Goal: Information Seeking & Learning: Learn about a topic

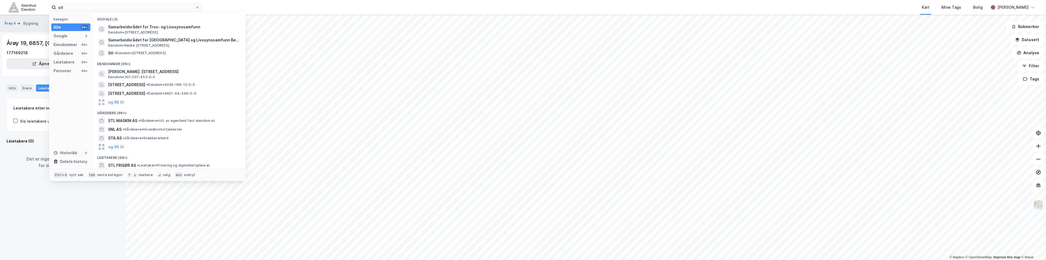
drag, startPoint x: 77, startPoint y: 5, endPoint x: 48, endPoint y: 8, distance: 29.2
click at [48, 8] on div "stl Kategori Alle 99+ Google 3 Eiendommer 99+ Gårdeiere 99+ Leietakere 99+ Pers…" at bounding box center [523, 7] width 1046 height 15
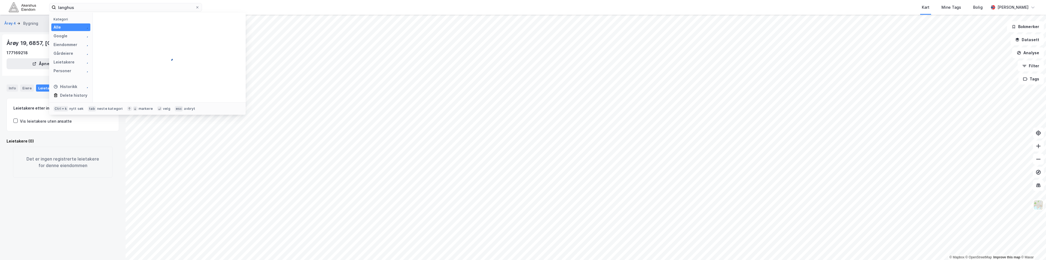
type input "langhus"
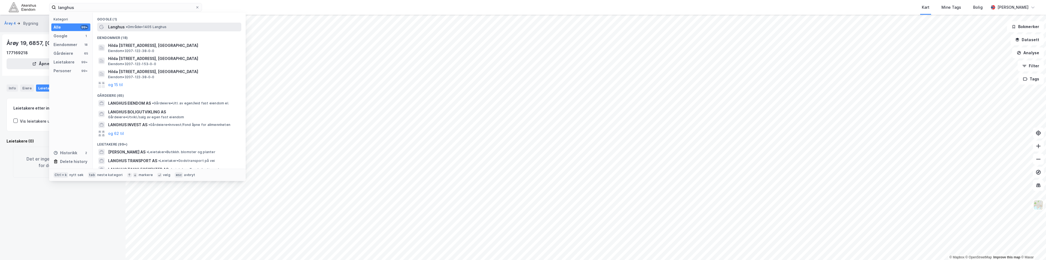
click at [148, 28] on span "• Område • 1405 Langhus" at bounding box center [146, 27] width 41 height 4
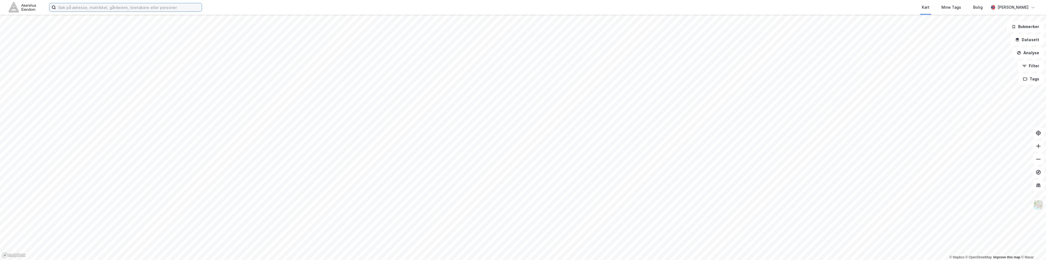
click at [110, 10] on input at bounding box center [129, 7] width 146 height 8
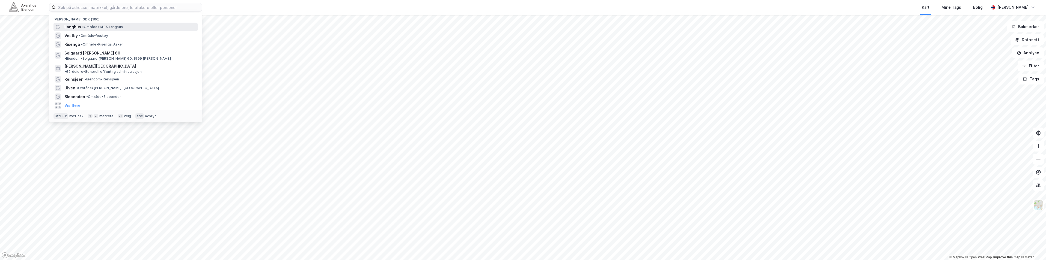
click at [86, 25] on span "• Område • 1405 [GEOGRAPHIC_DATA]" at bounding box center [102, 27] width 41 height 4
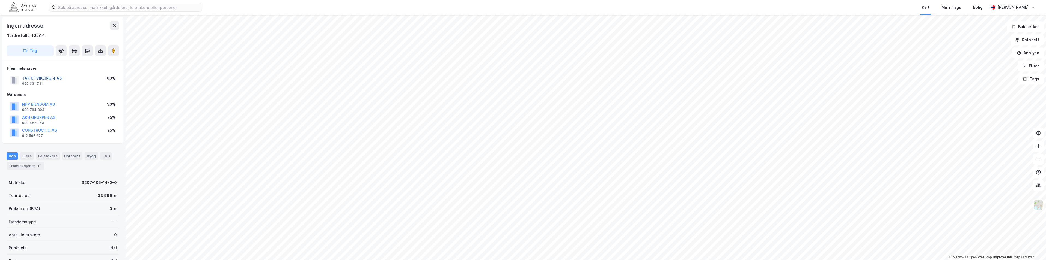
click at [0, 0] on button "TAR UTVIKLING 4 AS" at bounding box center [0, 0] width 0 height 0
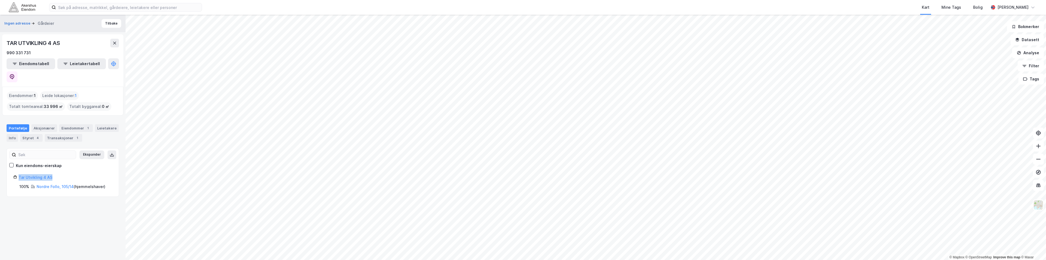
drag, startPoint x: 57, startPoint y: 163, endPoint x: 18, endPoint y: 165, distance: 39.3
click at [18, 174] on div "Tar Utvikling 4 AS" at bounding box center [62, 177] width 99 height 7
copy link "Tar Utvikling 4 AS"
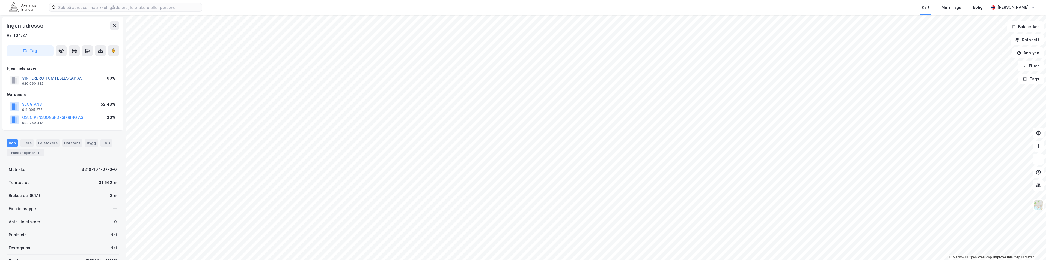
click at [0, 0] on button "VINTERBRO TOMTESELSKAP AS" at bounding box center [0, 0] width 0 height 0
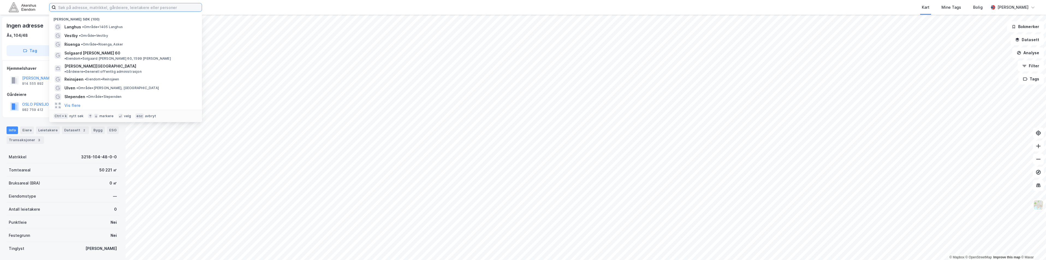
click at [96, 7] on input at bounding box center [129, 7] width 146 height 8
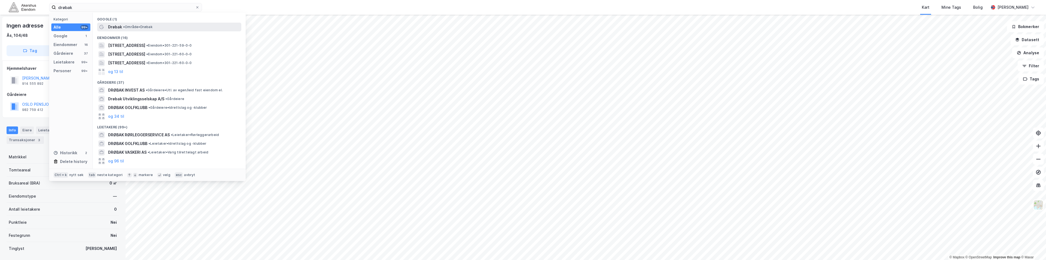
click at [138, 24] on div "Drøbak • Område • [GEOGRAPHIC_DATA]" at bounding box center [174, 27] width 132 height 7
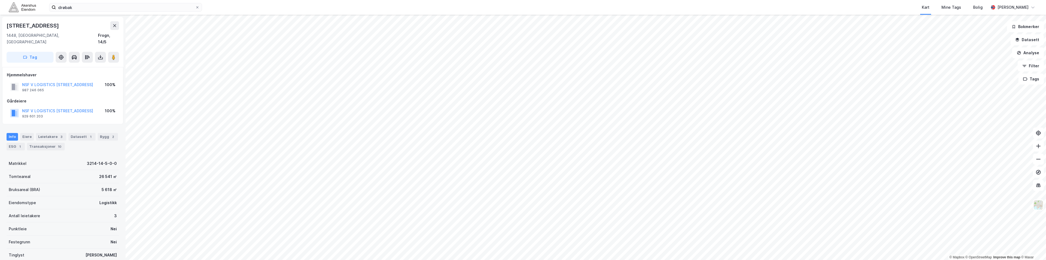
drag, startPoint x: 51, startPoint y: 26, endPoint x: 7, endPoint y: 27, distance: 43.7
click at [7, 27] on div "[STREET_ADDRESS]" at bounding box center [33, 25] width 53 height 9
copy div "[STREET_ADDRESS]"
click at [1031, 55] on button "Analyse" at bounding box center [1028, 52] width 32 height 11
click at [961, 64] on div "Tegn område" at bounding box center [979, 64] width 47 height 5
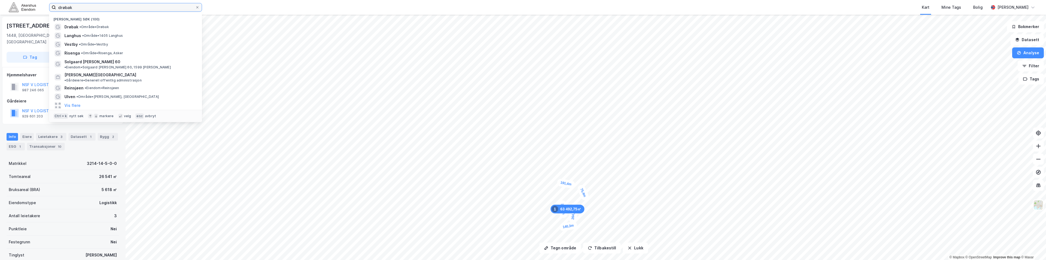
click at [109, 8] on input "drøbak" at bounding box center [125, 7] width 139 height 8
drag, startPoint x: 73, startPoint y: 8, endPoint x: 47, endPoint y: 5, distance: 26.0
click at [47, 5] on div "drøbak Nylige søk (100) Drøbak • Område • Drøbak [PERSON_NAME] • Område • 1405 …" at bounding box center [523, 7] width 1046 height 15
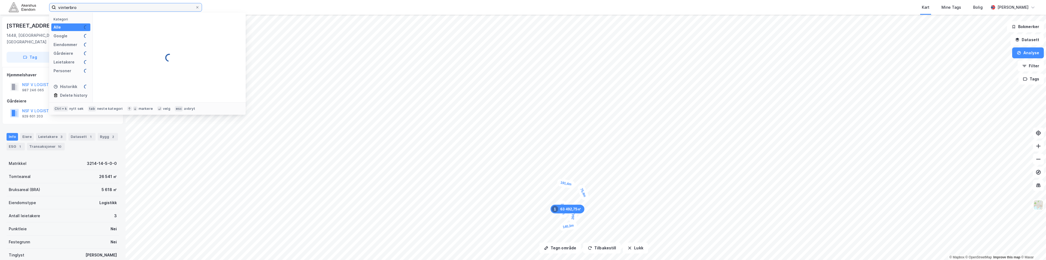
type input "vinterbro"
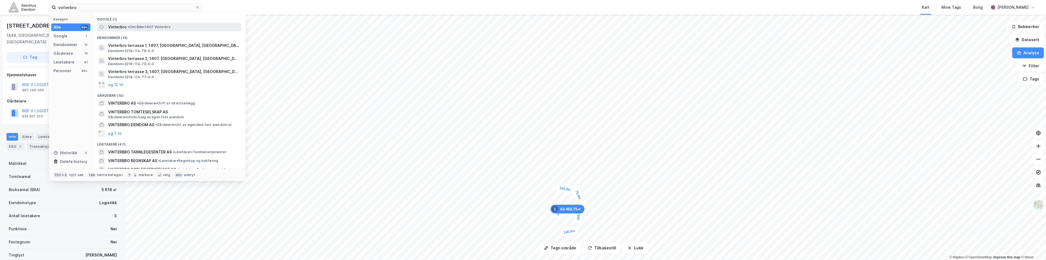
click at [138, 25] on span "• Område • 1407 Vinterbro" at bounding box center [149, 27] width 43 height 4
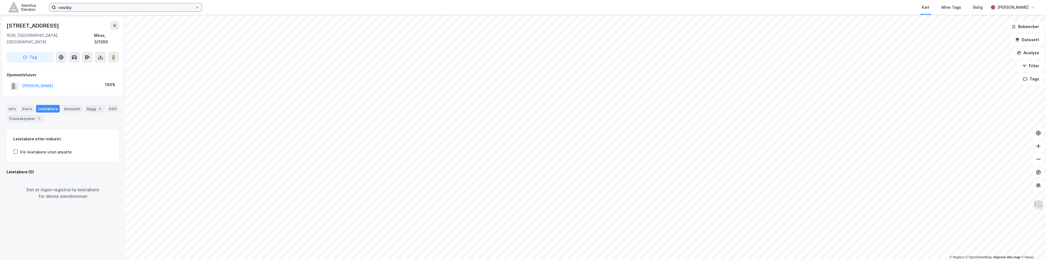
click at [82, 6] on input "vestby" at bounding box center [125, 7] width 139 height 8
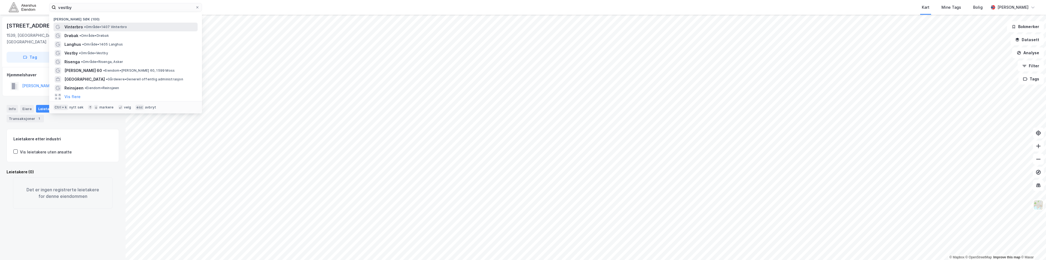
click at [81, 25] on span "Vinterbro" at bounding box center [73, 27] width 19 height 7
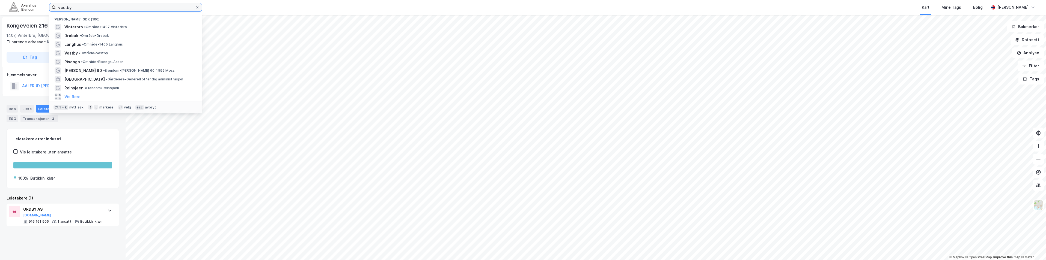
click at [91, 8] on input "vestby" at bounding box center [125, 7] width 139 height 8
drag, startPoint x: 80, startPoint y: 8, endPoint x: 58, endPoint y: 10, distance: 22.2
click at [58, 10] on input "vestby" at bounding box center [125, 7] width 139 height 8
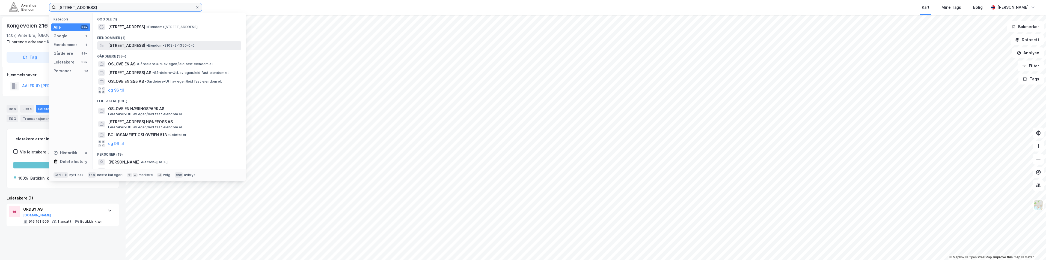
type input "osloveien 381"
click at [114, 46] on span "Osloveien 381, 1539, MOSS, MOSS" at bounding box center [126, 45] width 37 height 7
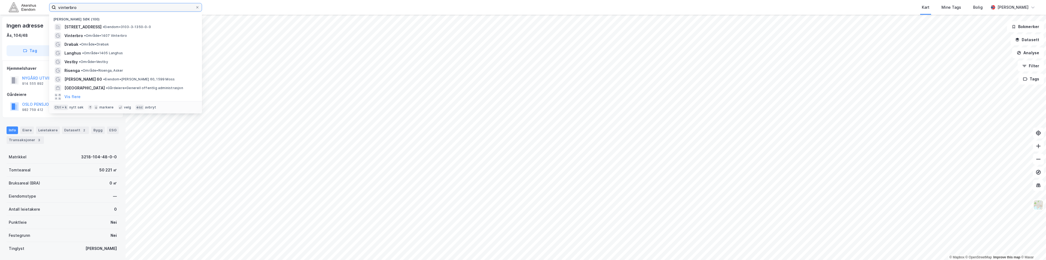
click at [63, 7] on input "vinterbro" at bounding box center [125, 7] width 139 height 8
type input "berger"
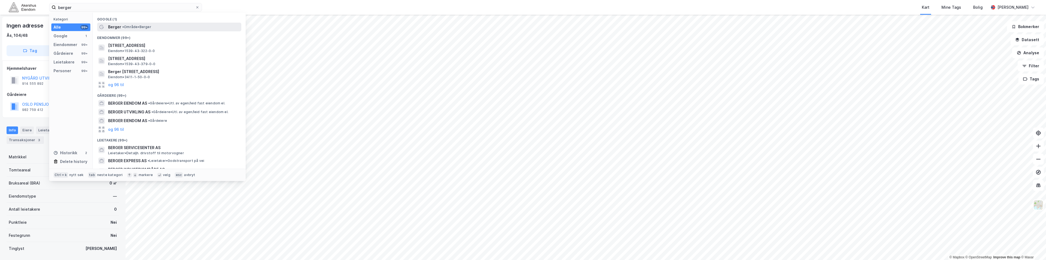
click at [113, 26] on span "Berger" at bounding box center [114, 27] width 13 height 7
